Goal: Task Accomplishment & Management: Use online tool/utility

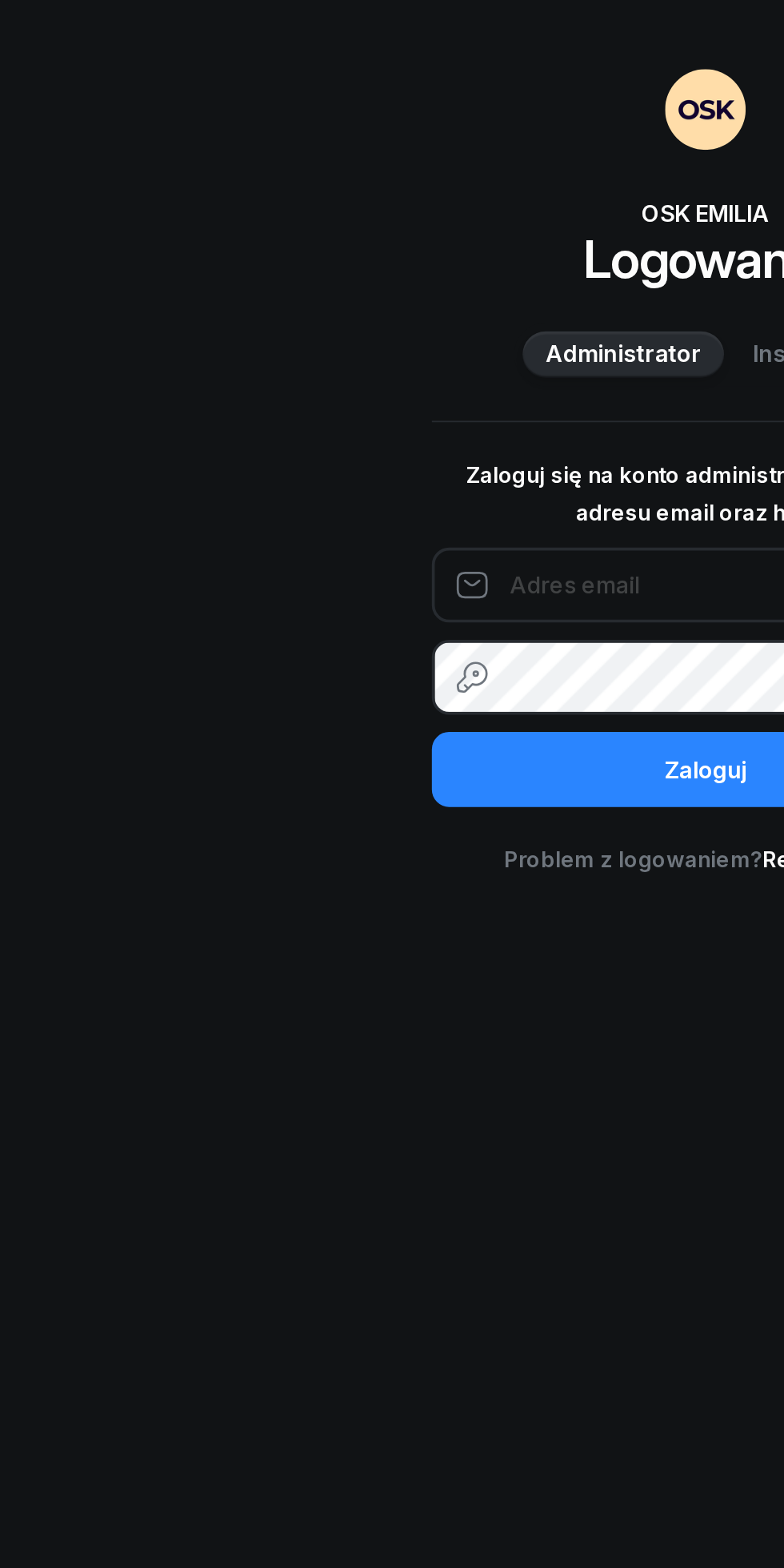
click at [286, 325] on input "email" at bounding box center [392, 324] width 304 height 42
type input "[EMAIL_ADDRESS][DOMAIN_NAME]"
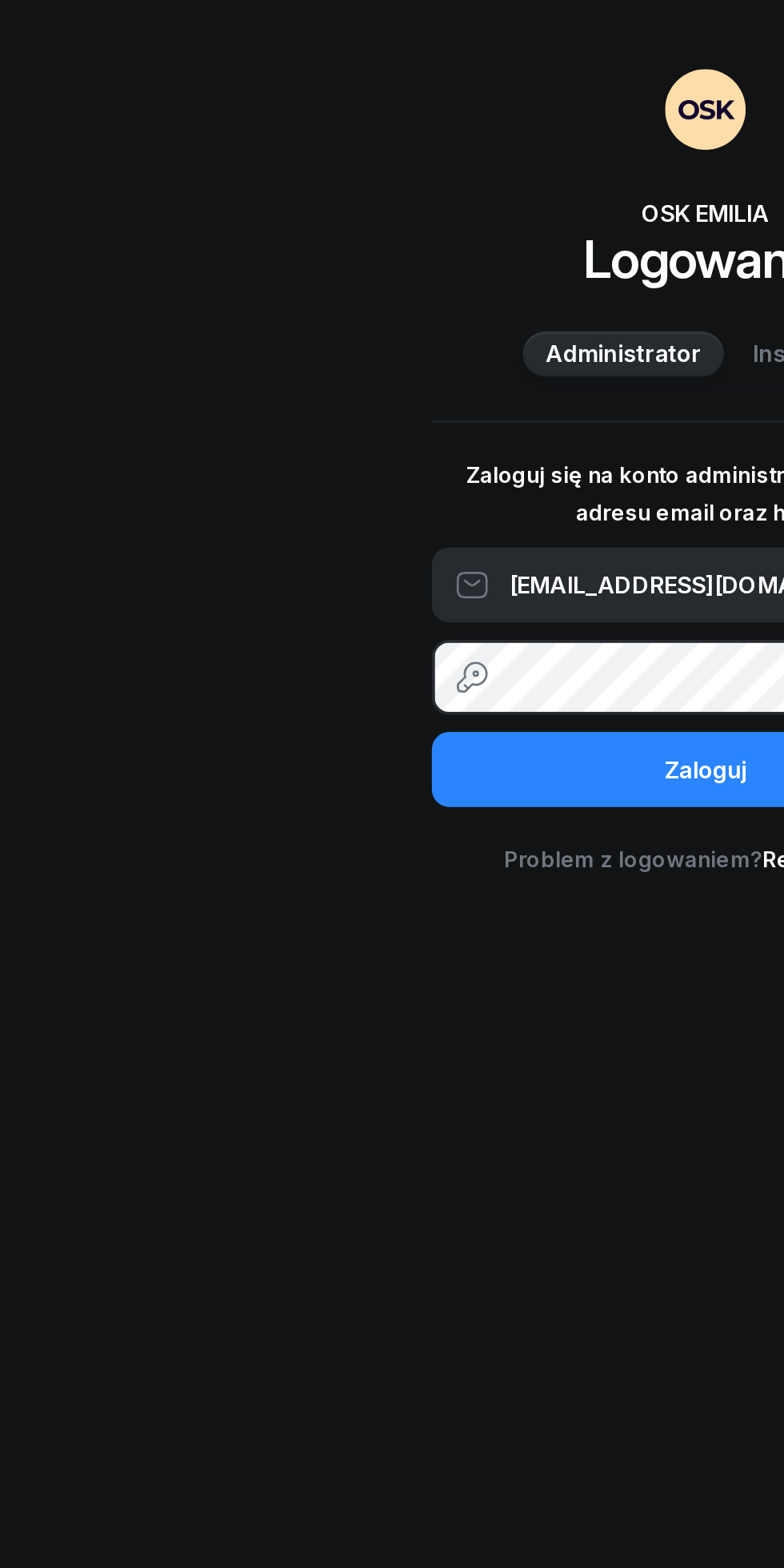
click at [241, 407] on button "Zaloguj" at bounding box center [392, 428] width 304 height 42
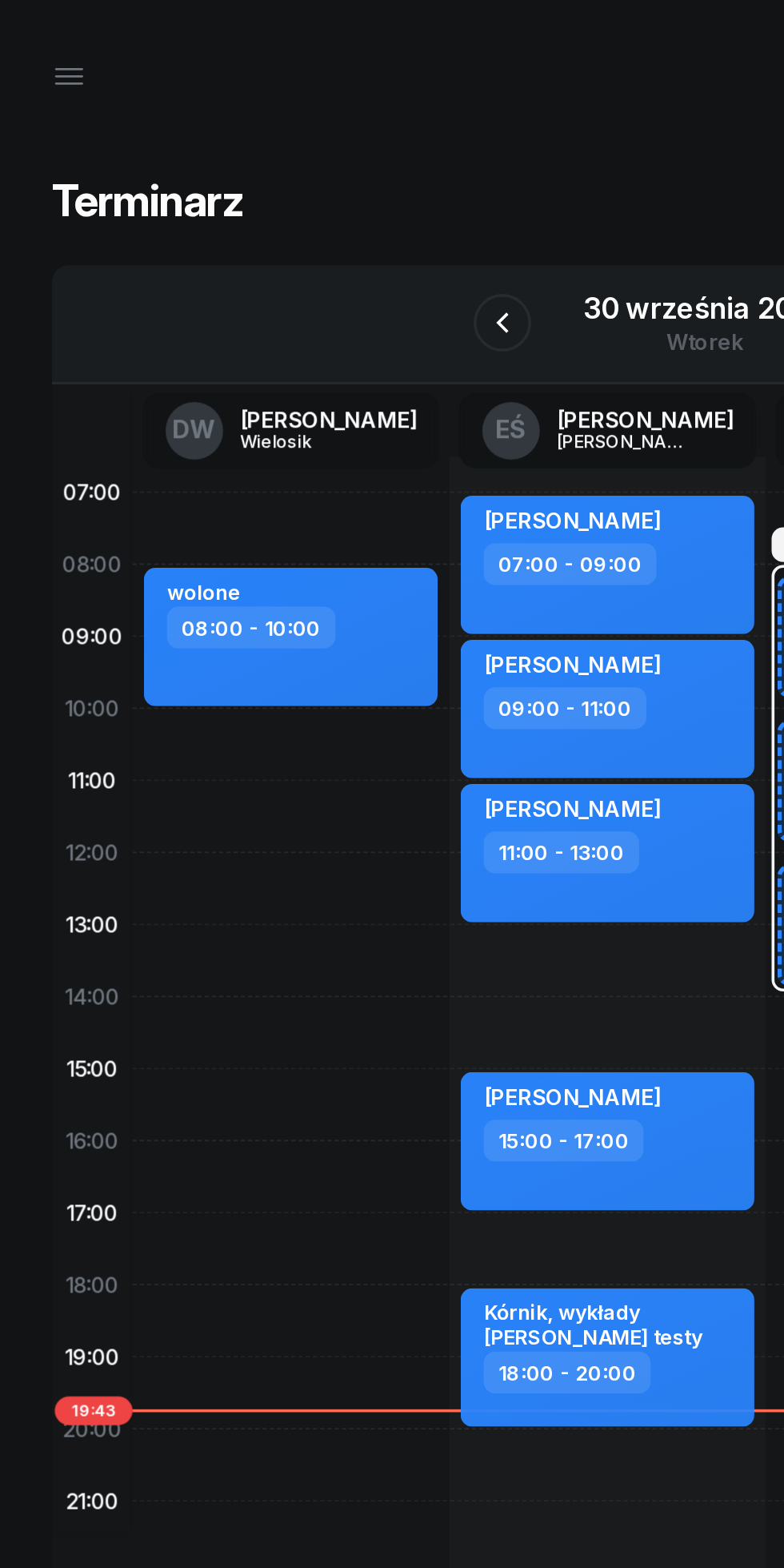
click at [346, 166] on div "30 września 2025" at bounding box center [392, 171] width 136 height 16
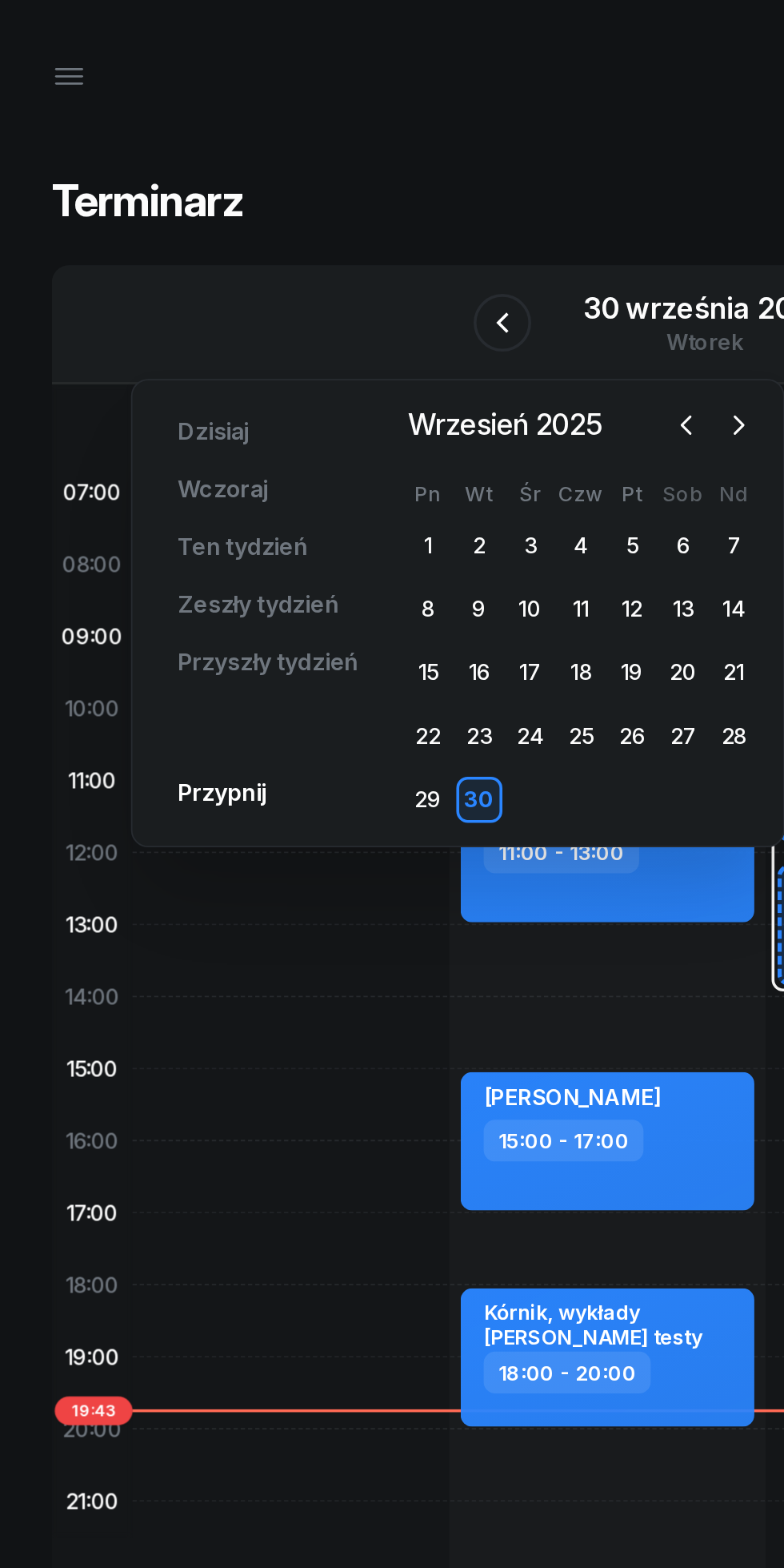
click at [411, 236] on icon "button" at bounding box center [410, 236] width 16 height 16
click at [294, 339] on div "8" at bounding box center [294, 339] width 26 height 26
